Goal: Leave review/rating: Leave review/rating

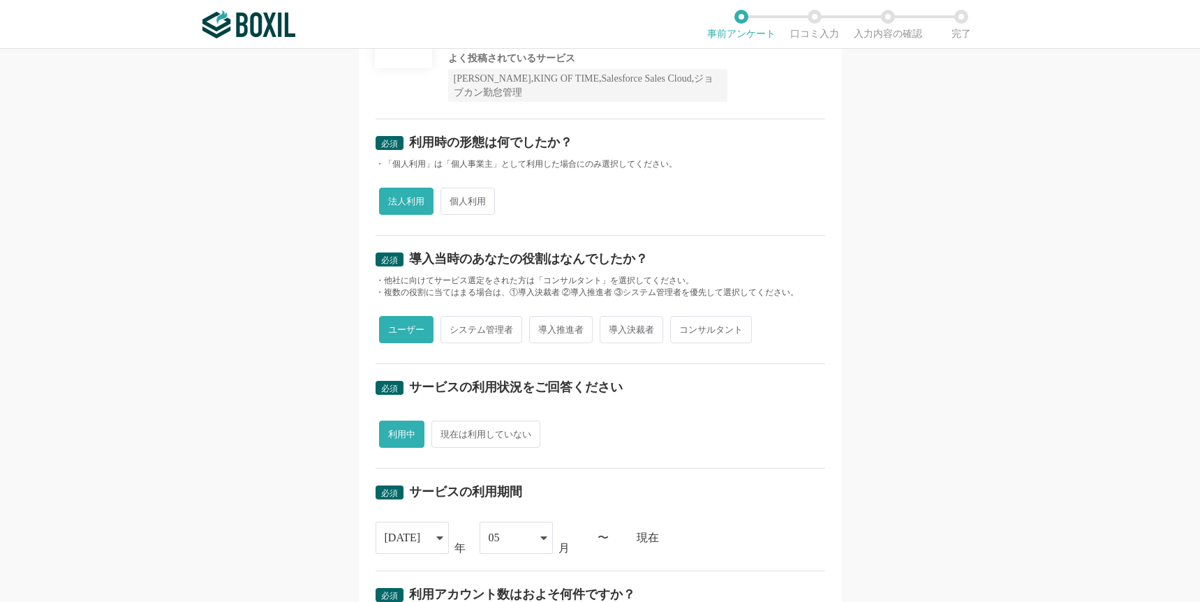
scroll to position [498, 0]
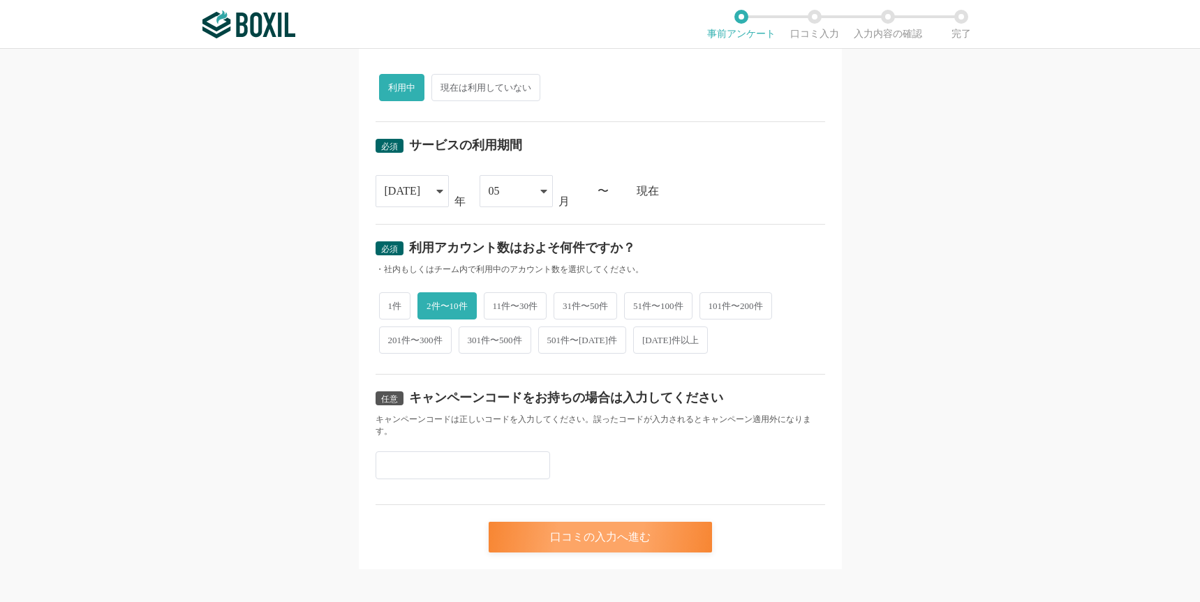
click at [593, 524] on div "口コミの入力へ進む" at bounding box center [600, 537] width 223 height 31
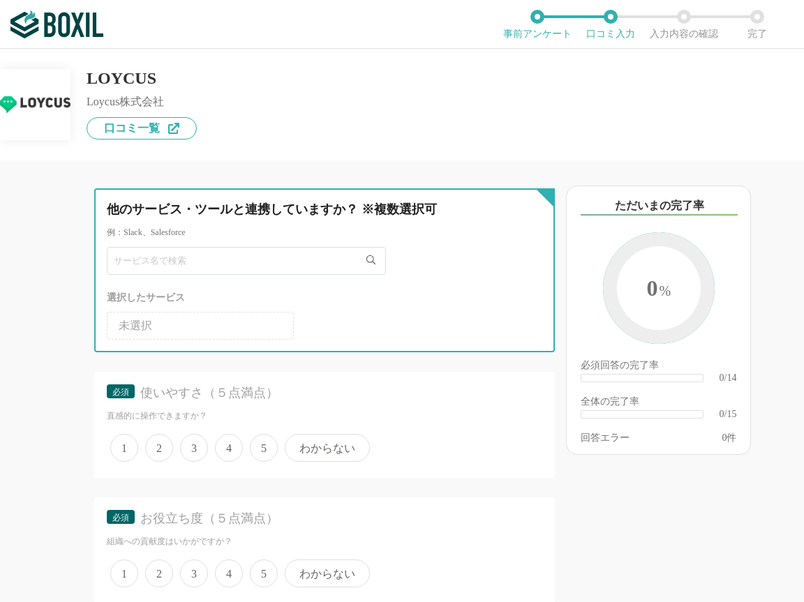
click at [232, 265] on input "text" at bounding box center [246, 261] width 279 height 28
paste input "タグ×シナリオで個別最適化とCV改善"
type input "タグ×シナリオで個別最適化とCV改善"
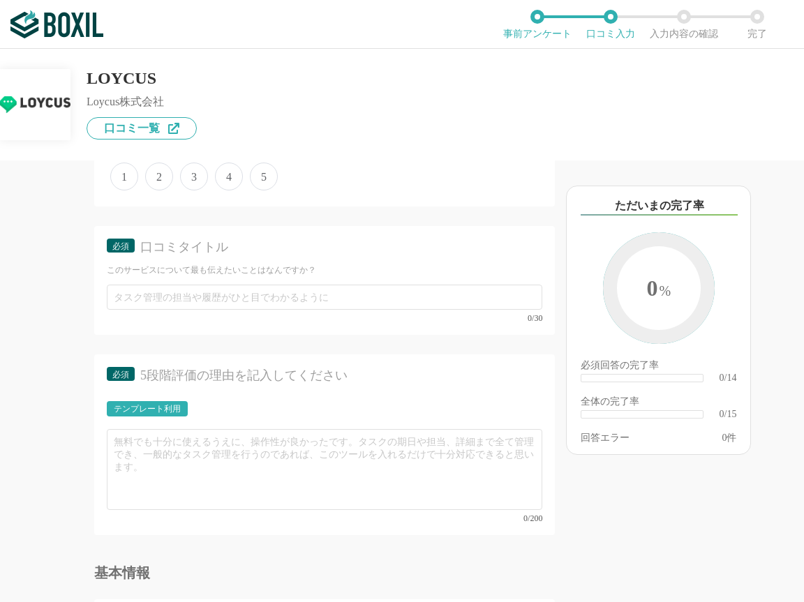
scroll to position [1223, 0]
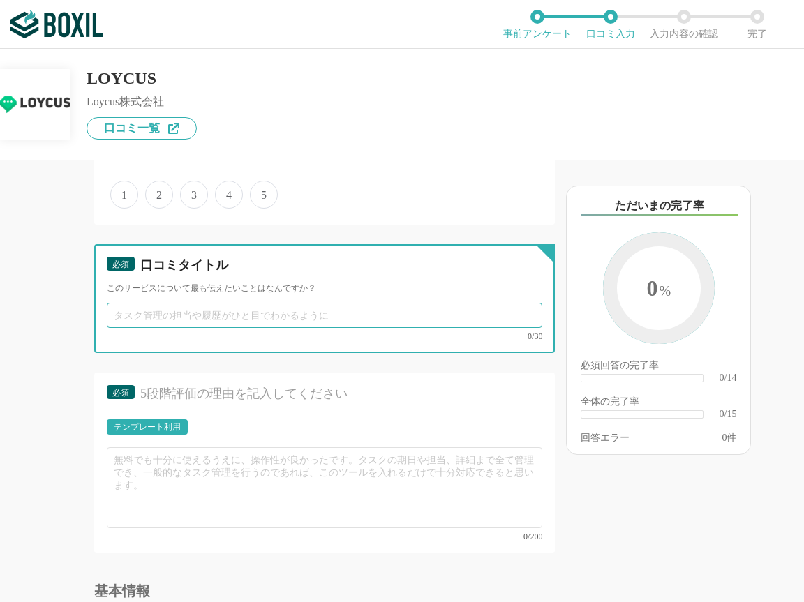
click at [174, 313] on input "text" at bounding box center [325, 315] width 436 height 25
paste input "タグ×シナリオで個別最適化とCV改善"
type input "タグ×シナリオで個別最適化とCV改善"
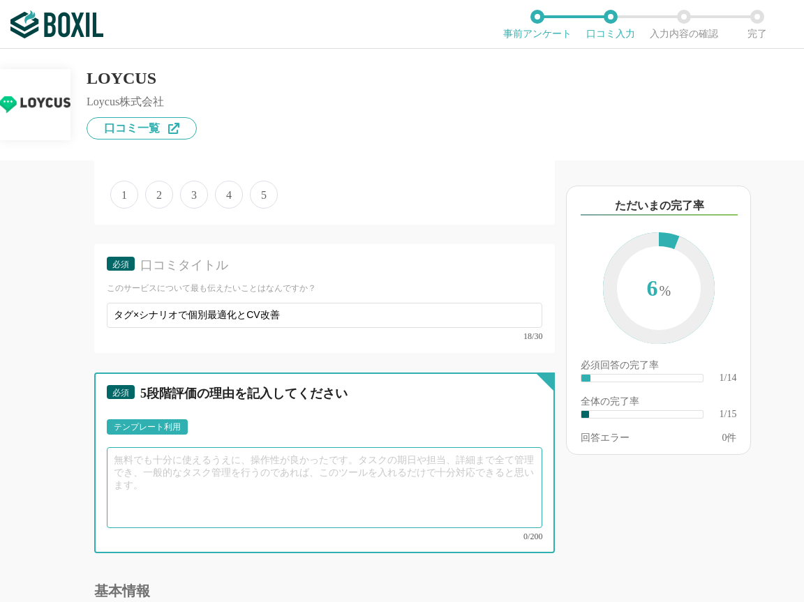
click at [303, 474] on textarea at bounding box center [325, 487] width 436 height 81
paste textarea "タグ付けとセグメント配信で、ユーザーの行動に応じた出し分けがしやすくなりました。「申し込み完了」タグを起点にしたシナリオ配信も直感的で、アンケート結果をすぐ確…"
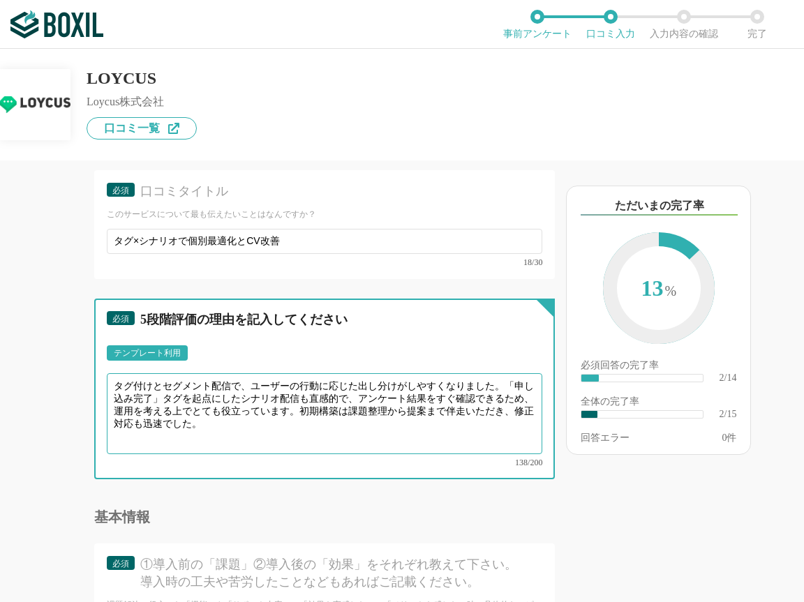
scroll to position [1446, 0]
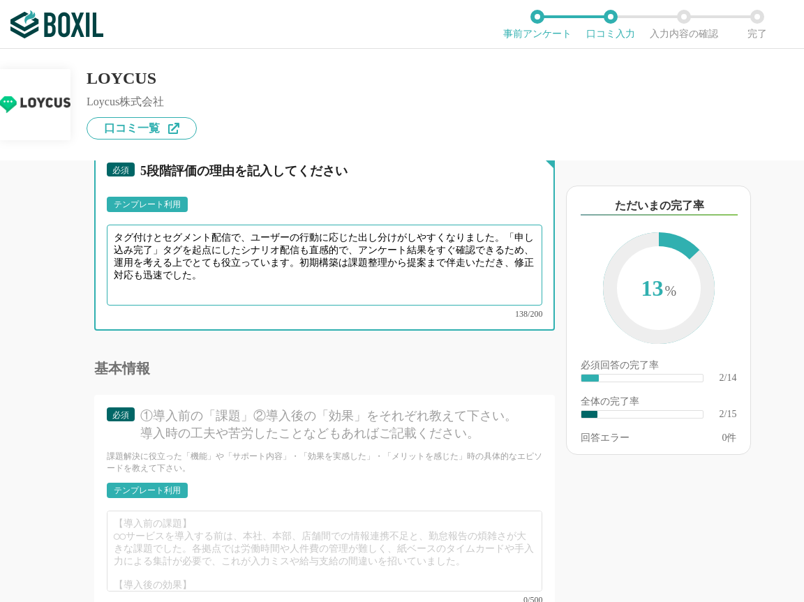
type textarea "タグ付けとセグメント配信で、ユーザーの行動に応じた出し分けがしやすくなりました。「申し込み完了」タグを起点にしたシナリオ配信も直感的で、アンケート結果をすぐ確…"
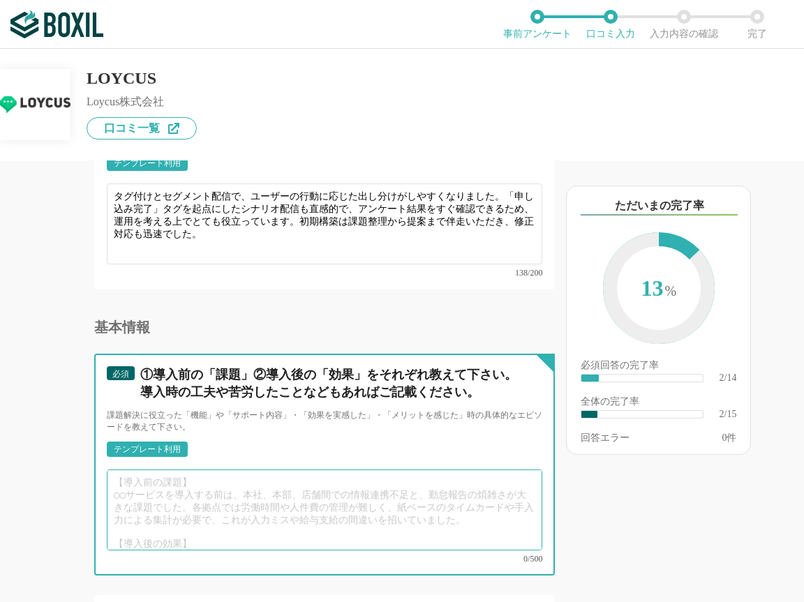
click at [191, 486] on textarea at bounding box center [325, 510] width 436 height 81
paste textarea "導入により、見えにくかった離脱ポイントが可視化できたことで、タグ付けとシナリオ配信で「申し込み完了」等のトリガーに応じた自動分岐が可能になりました。また、個別…"
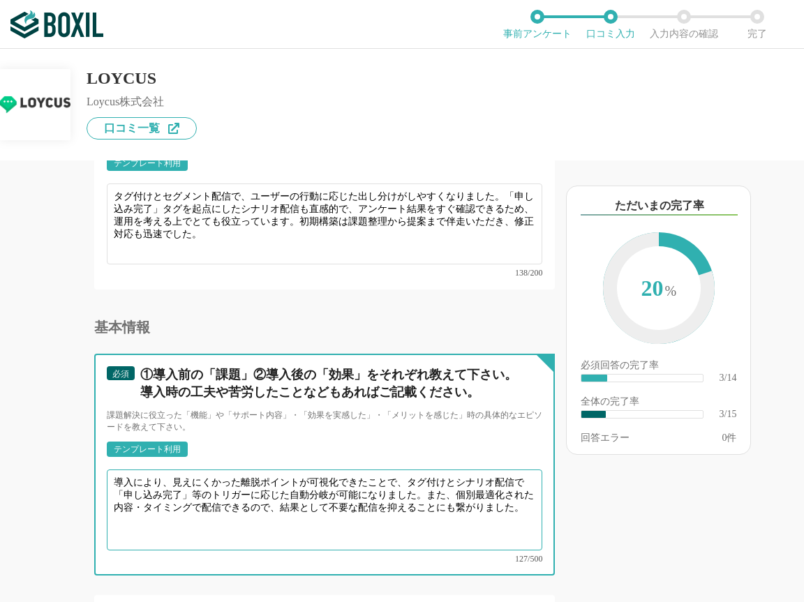
type textarea "導入により、見えにくかった離脱ポイントが可視化できたことで、タグ付けとシナリオ配信で「申し込み完了」等のトリガーに応じた自動分岐が可能になりました。また、個別…"
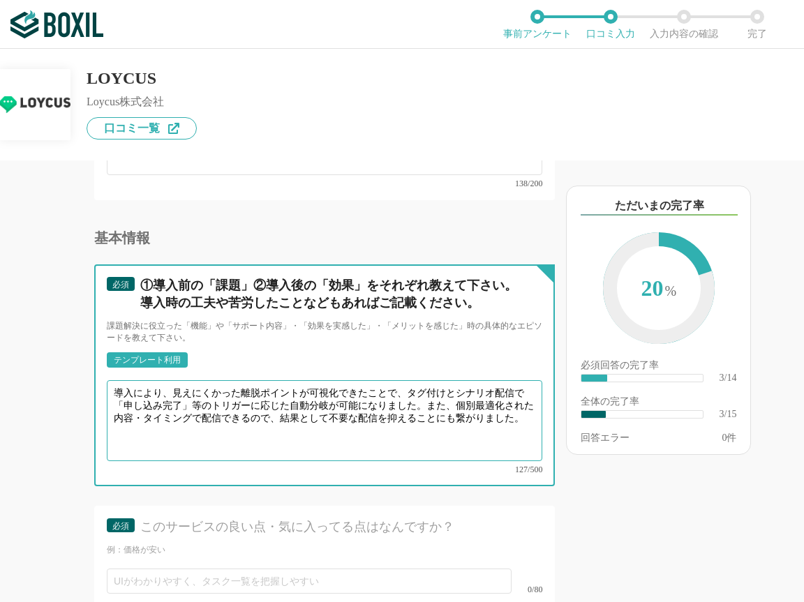
scroll to position [1585, 0]
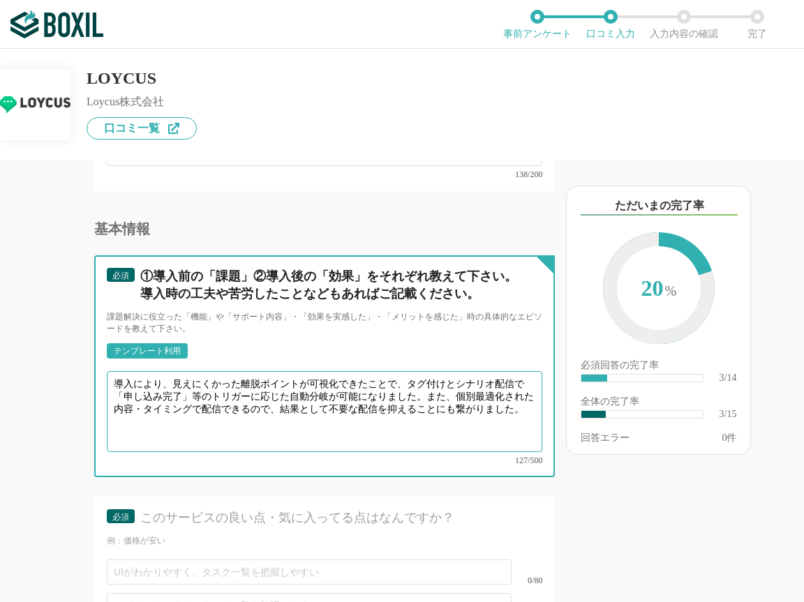
click at [116, 380] on textarea "導入により、見えにくかった離脱ポイントが可視化できたことで、タグ付けとシナリオ配信で「申し込み完了」等のトリガーに応じた自動分岐が可能になりました。また、個別…" at bounding box center [325, 411] width 436 height 81
click at [112, 382] on textarea "導入により、見えにくかった離脱ポイントが可視化できたことで、タグ付けとシナリオ配信で「申し込み完了」等のトリガーに応じた自動分岐が可能になりました。また、個別…" at bounding box center [325, 411] width 436 height 81
click at [424, 383] on textarea "導入により、見えにくかった離脱ポイントが可視化できたことで、タグ付けとシナリオ配信で「申し込み完了」等のトリガーに応じた自動分岐が可能になりました。また、個別…" at bounding box center [325, 411] width 436 height 81
click at [371, 420] on textarea "導入により、見えにくかった離脱ポイントが可視化できたことで、タグ付けとシナリオ配信で「申し込み完了」等のトリガーに応じた自動分岐が可能になりました。また、個別…" at bounding box center [325, 411] width 436 height 81
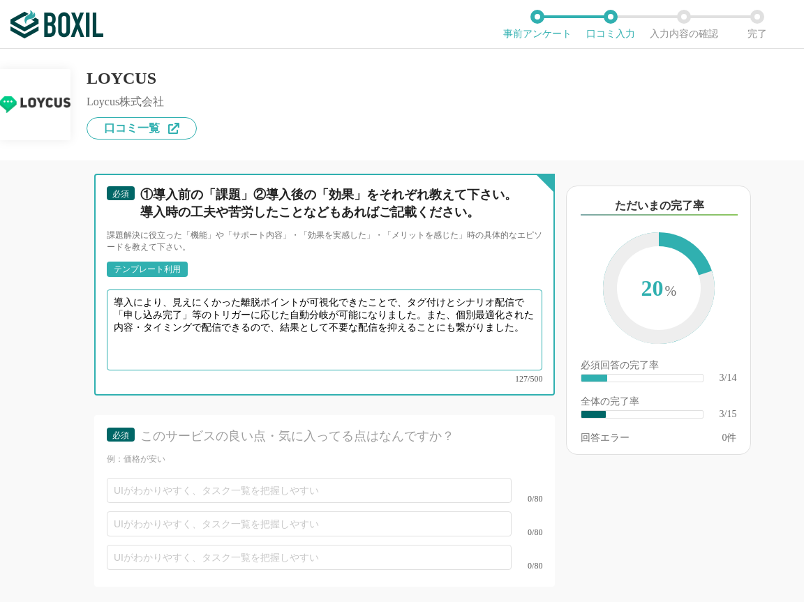
scroll to position [1676, 0]
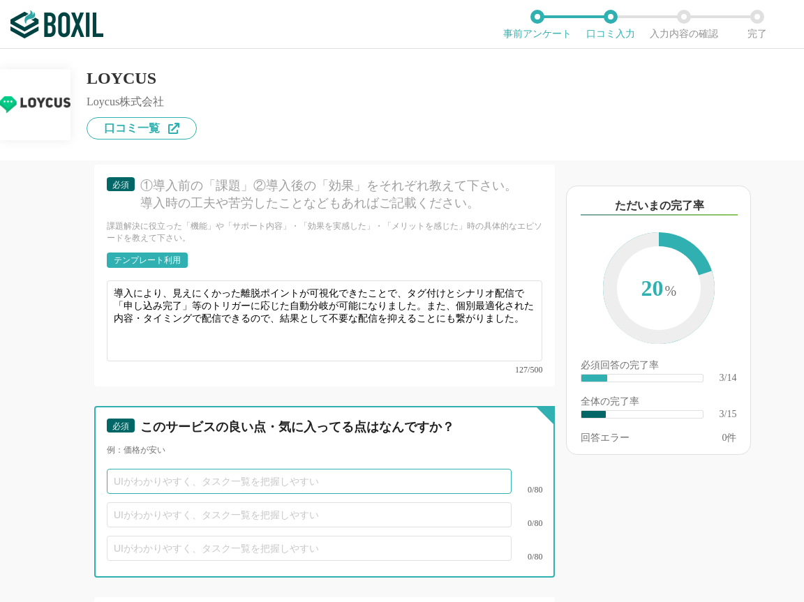
click at [290, 473] on input "text" at bounding box center [309, 481] width 405 height 25
paste input "・シナリオ配信でユーザー毎に最適化された配信ができる点が魅力です。"
drag, startPoint x: 130, startPoint y: 471, endPoint x: 150, endPoint y: 473, distance: 20.3
click at [136, 473] on input "・シナリオ配信でユーザー毎に最適化された配信ができる点が魅力です。" at bounding box center [309, 481] width 405 height 25
type input "シナリオ配信でユーザー毎に最適化された配信ができる点が魅力です。"
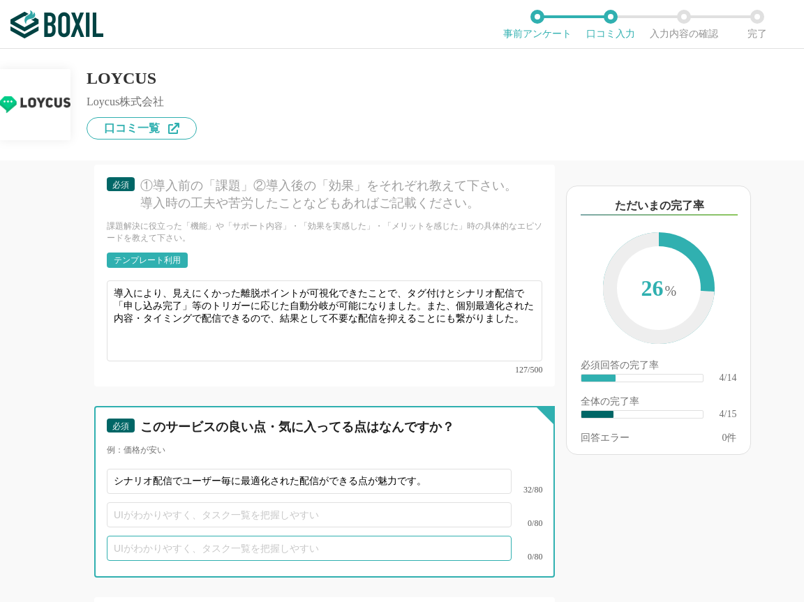
click at [321, 536] on input "text" at bounding box center [309, 548] width 405 height 25
paste input "テンプレートも機能がシンプルで使いやすいと感じています。"
type input "テンプレートも機能がシンプルで使いやすいと感じています。"
click at [341, 503] on input "text" at bounding box center [309, 515] width 405 height 25
paste input "アンケートや配信結果をタイムレス確認できるため改善サイクルが加速"
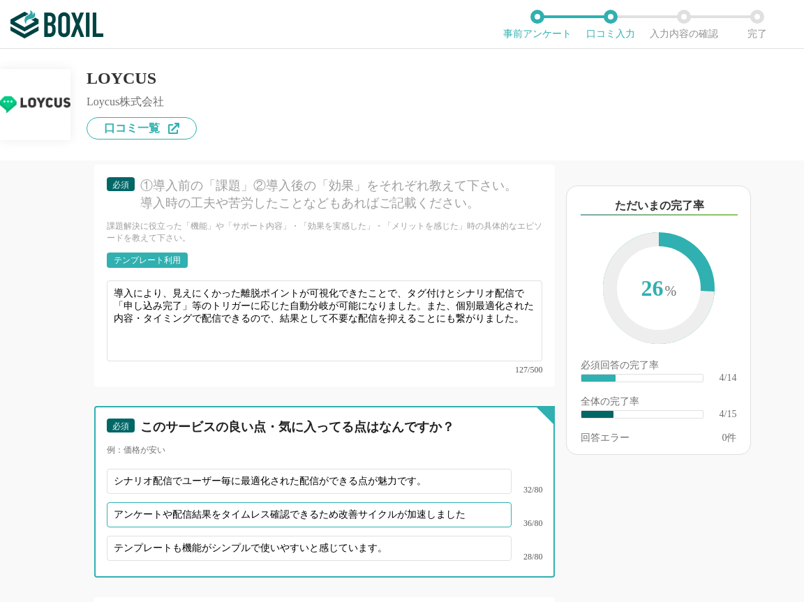
type input "アンケートや配信結果をタイムレス確認できるため改善サイクルが加速しました"
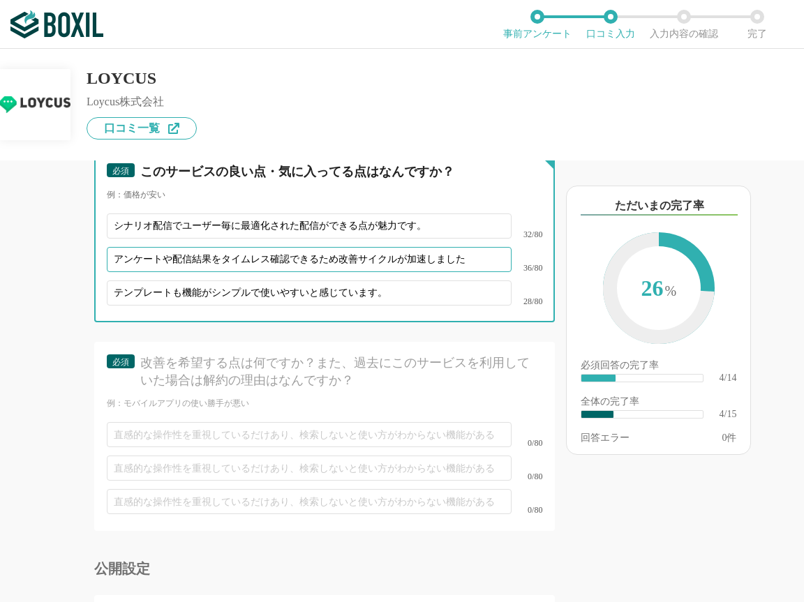
scroll to position [1984, 0]
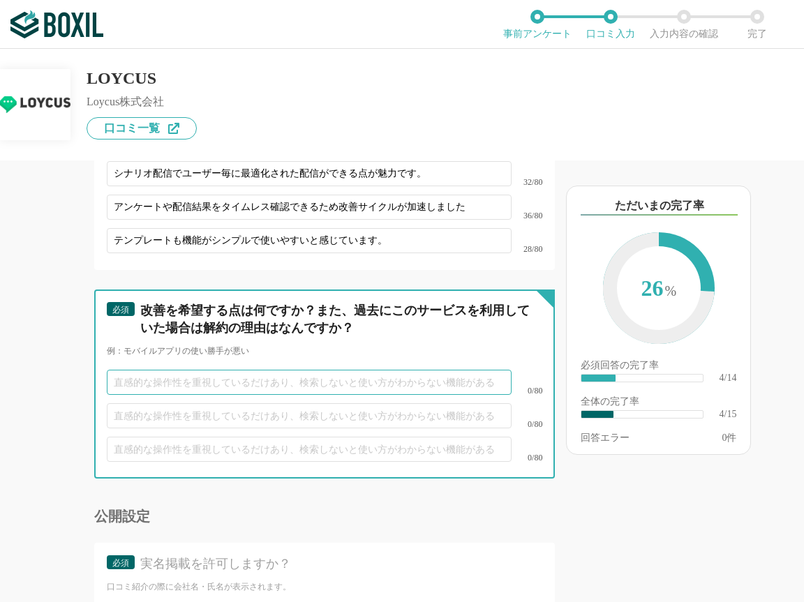
click at [288, 376] on input "text" at bounding box center [309, 382] width 405 height 25
paste input "・メニュー用語や管理画面の導線がややわかりづらいため、改善してほしいです。"
type input "・メニュー用語や管理画面の導線がややわかりづらいため、改善してほしいです。"
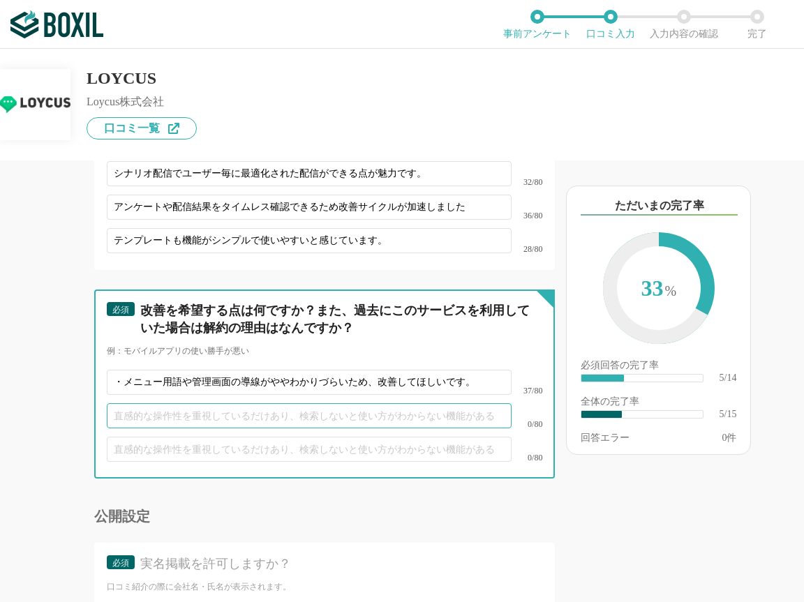
click at [397, 407] on input "text" at bounding box center [309, 416] width 405 height 25
paste input "・管理画面から該当のヘルプページへ直接遷移できるリンクが欲しいです。"
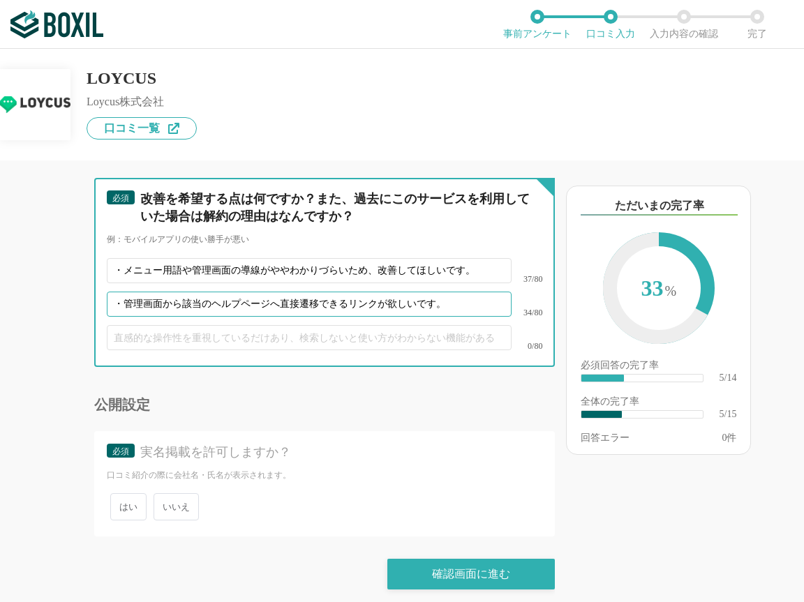
scroll to position [1539, 0]
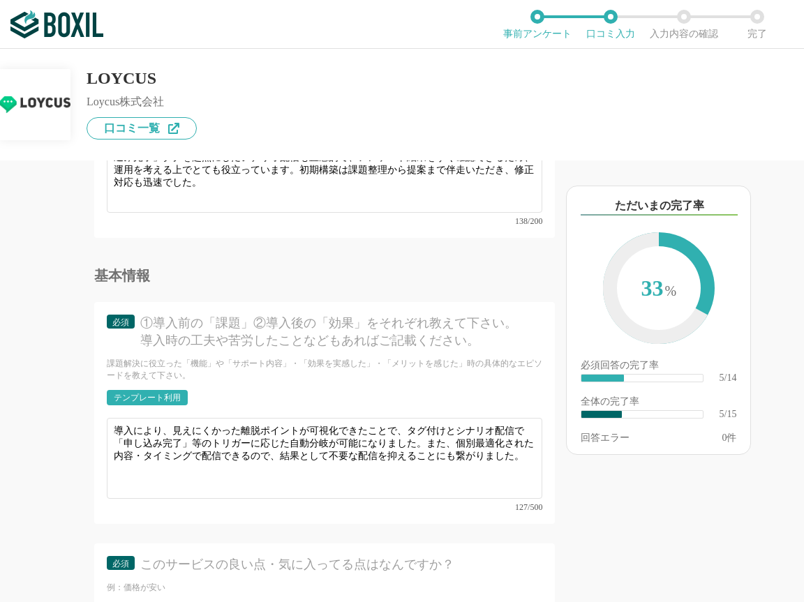
type input "・管理画面から該当のヘルプページへ直接遷移できるリンクが欲しいです。"
